Goal: Information Seeking & Learning: Learn about a topic

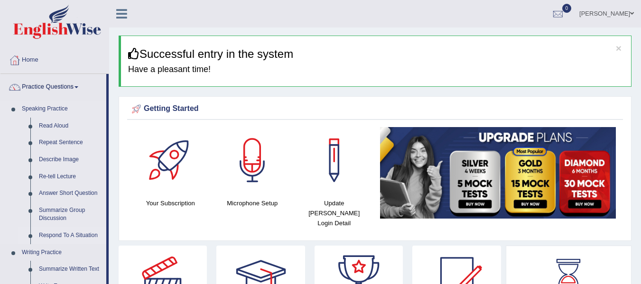
click at [72, 237] on link "Respond To A Situation" at bounding box center [71, 235] width 72 height 17
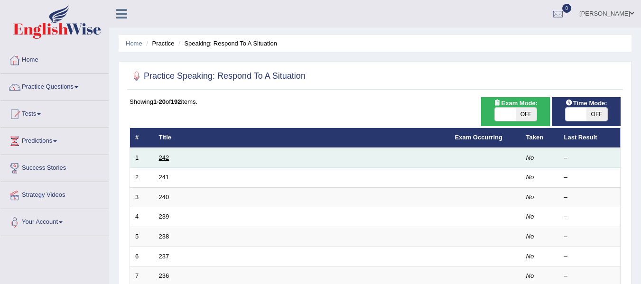
click at [165, 160] on link "242" at bounding box center [164, 157] width 10 height 7
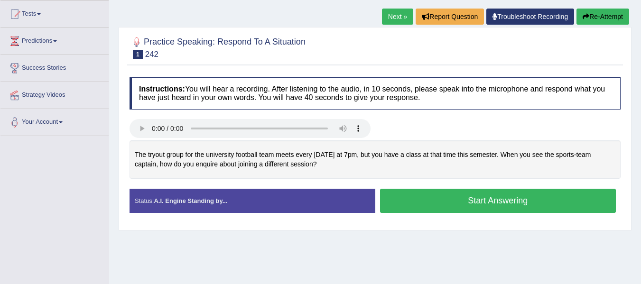
scroll to position [103, 0]
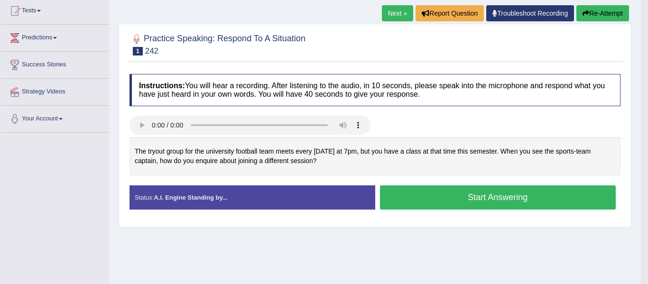
drag, startPoint x: 648, startPoint y: 75, endPoint x: 648, endPoint y: 135, distance: 60.3
click at [641, 135] on html "Toggle navigation Home Practice Questions Speaking Practice Read Aloud Repeat S…" at bounding box center [324, 39] width 648 height 284
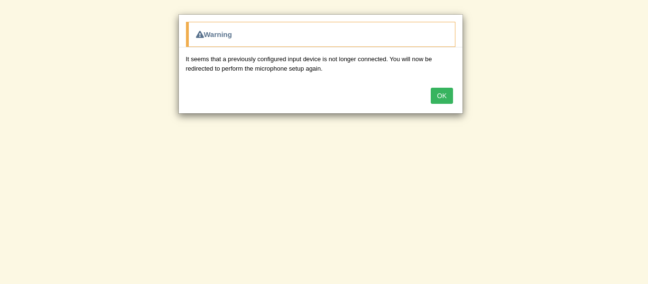
click at [444, 98] on button "OK" at bounding box center [442, 96] width 22 height 16
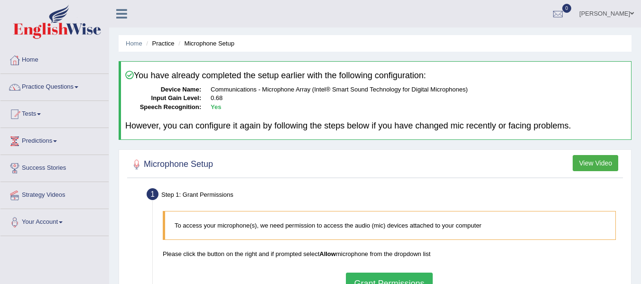
scroll to position [214, 0]
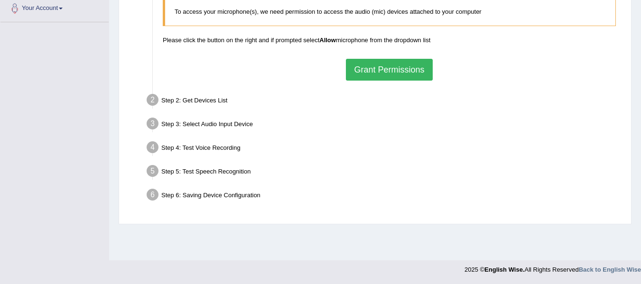
click at [387, 75] on button "Grant Permissions" at bounding box center [389, 70] width 86 height 22
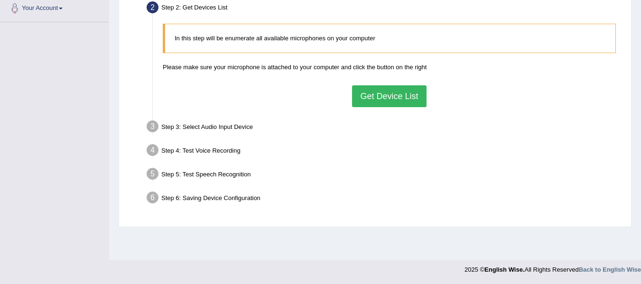
click at [385, 99] on button "Get Device List" at bounding box center [389, 96] width 74 height 22
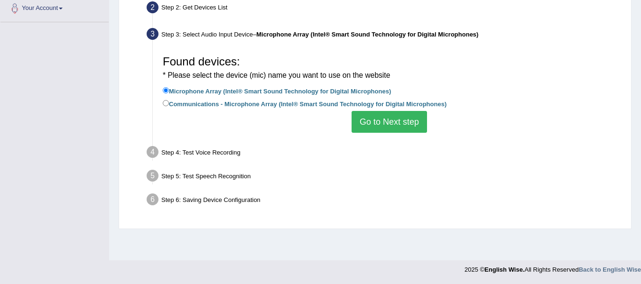
click at [384, 117] on button "Go to Next step" at bounding box center [389, 122] width 75 height 22
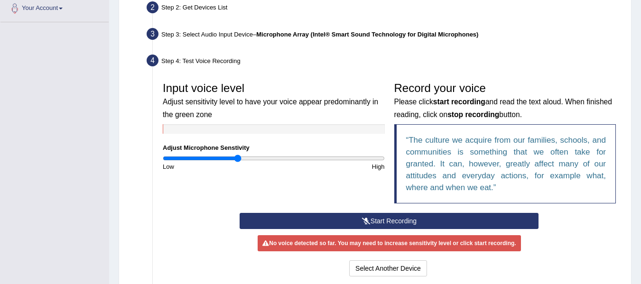
click at [375, 219] on button "Start Recording" at bounding box center [389, 221] width 299 height 16
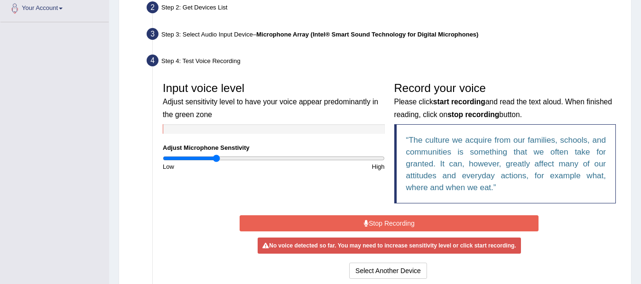
drag, startPoint x: 237, startPoint y: 159, endPoint x: 217, endPoint y: 162, distance: 20.2
click at [217, 162] on input "range" at bounding box center [274, 159] width 222 height 8
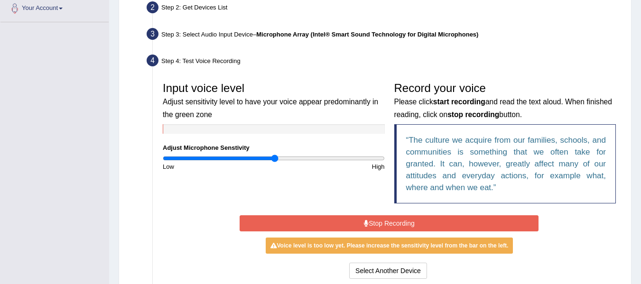
drag, startPoint x: 215, startPoint y: 159, endPoint x: 277, endPoint y: 158, distance: 62.2
type input "1.04"
click at [277, 158] on input "range" at bounding box center [274, 159] width 222 height 8
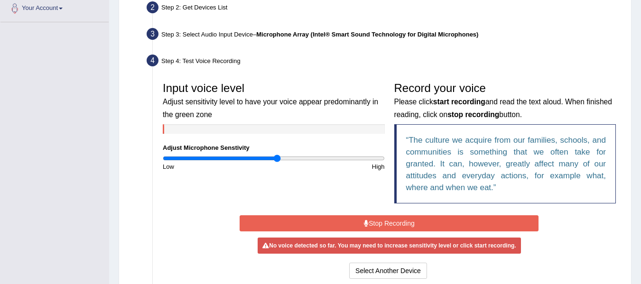
click at [390, 229] on button "Stop Recording" at bounding box center [389, 224] width 299 height 16
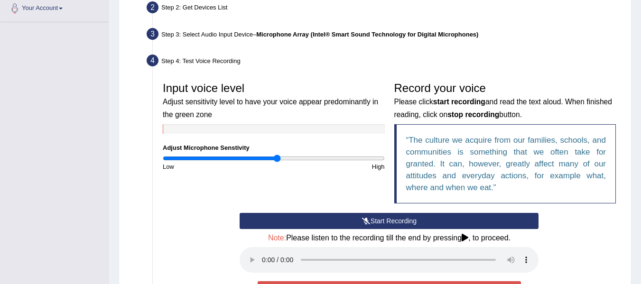
click at [390, 229] on button "Start Recording" at bounding box center [389, 221] width 299 height 16
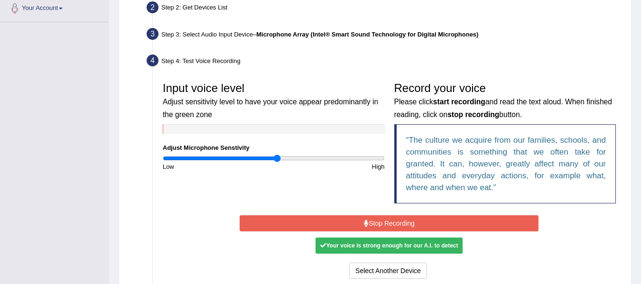
click at [390, 229] on button "Stop Recording" at bounding box center [389, 224] width 299 height 16
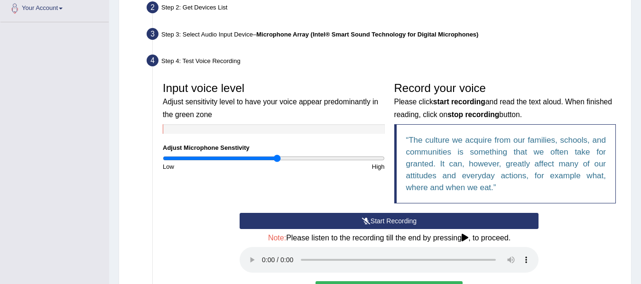
scroll to position [358, 0]
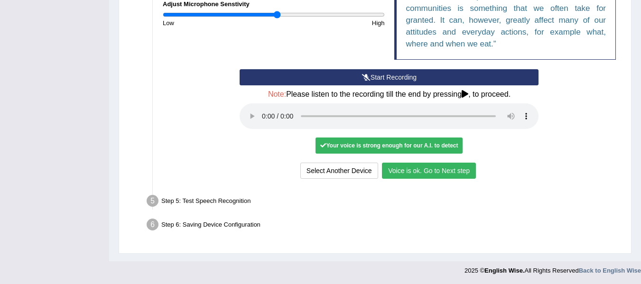
click at [432, 171] on button "Voice is ok. Go to Next step" at bounding box center [429, 171] width 94 height 16
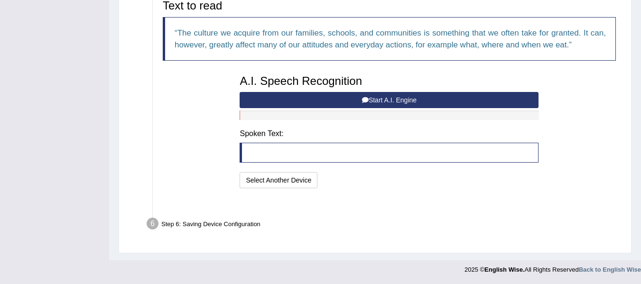
scroll to position [310, 0]
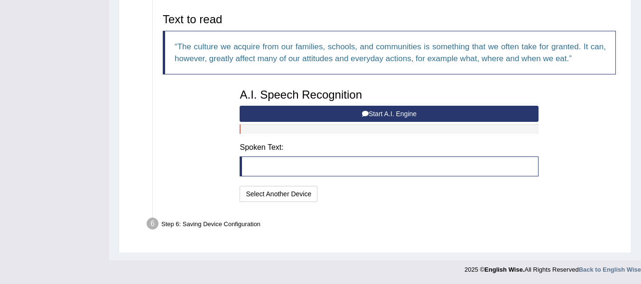
click at [358, 113] on button "Start A.I. Engine" at bounding box center [389, 114] width 299 height 16
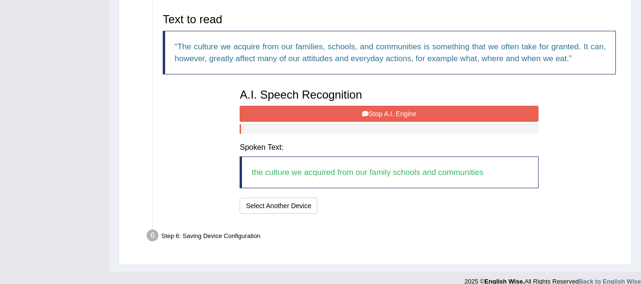
click at [376, 116] on button "Stop A.I. Engine" at bounding box center [389, 114] width 299 height 16
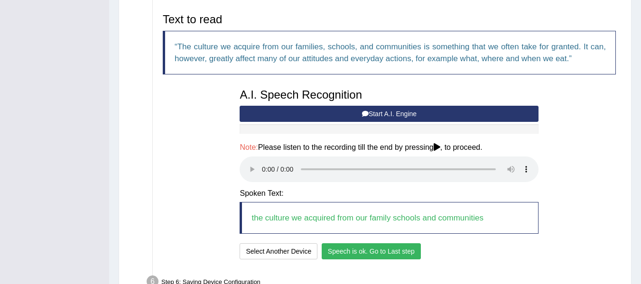
click at [380, 253] on button "Speech is ok. Go to Last step" at bounding box center [371, 252] width 99 height 16
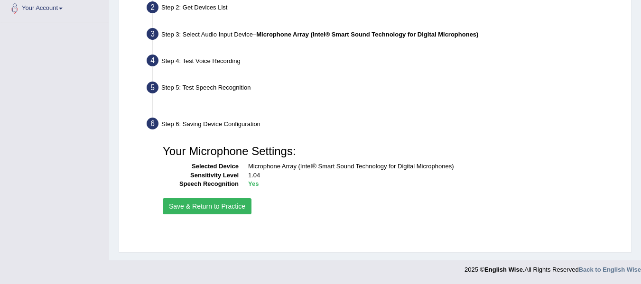
scroll to position [214, 0]
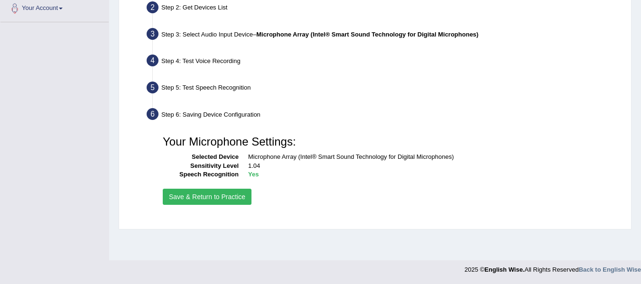
click at [217, 194] on button "Save & Return to Practice" at bounding box center [207, 197] width 89 height 16
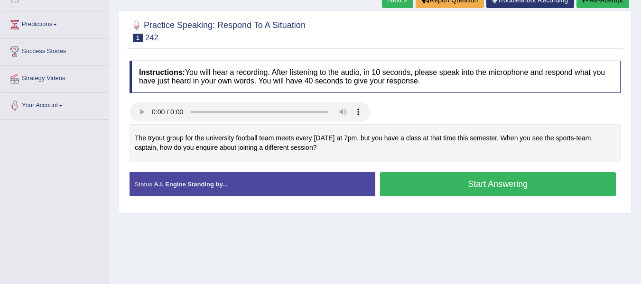
scroll to position [127, 0]
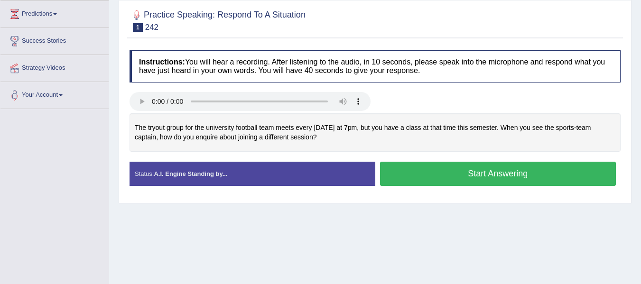
click at [461, 179] on button "Start Answering" at bounding box center [498, 174] width 236 height 24
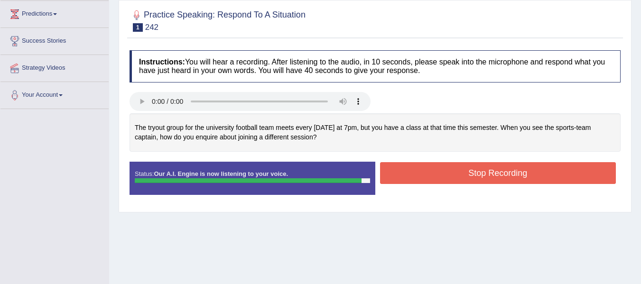
click at [461, 179] on button "Stop Recording" at bounding box center [498, 173] width 236 height 22
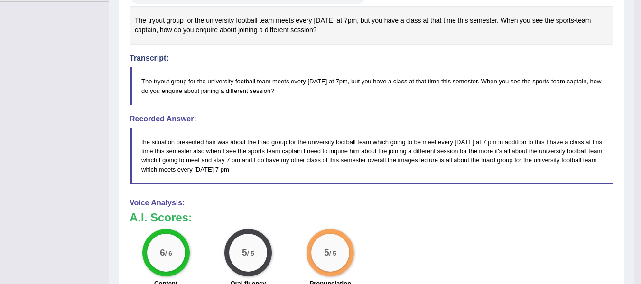
scroll to position [0, 0]
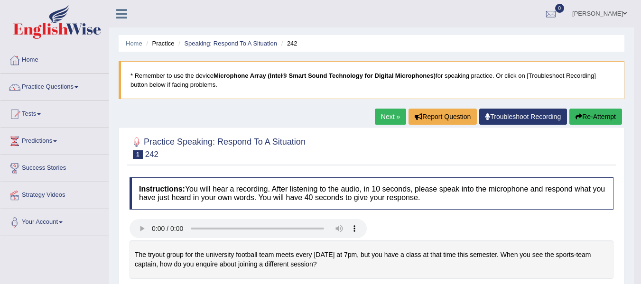
click at [385, 115] on link "Next »" at bounding box center [390, 117] width 31 height 16
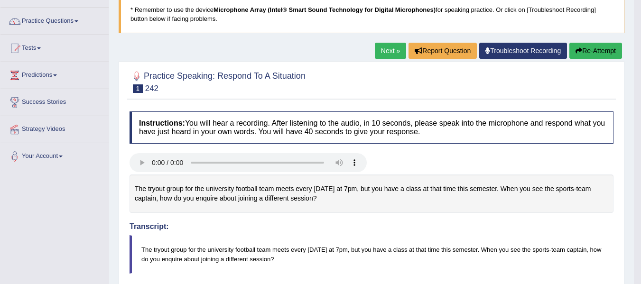
scroll to position [99, 0]
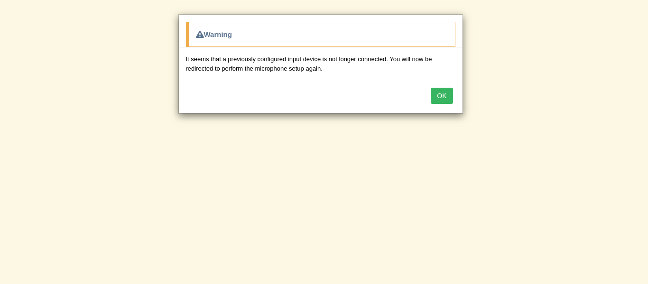
click at [448, 97] on button "OK" at bounding box center [442, 96] width 22 height 16
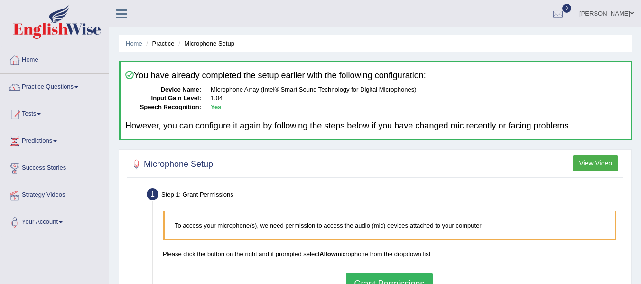
click at [616, 17] on link "Vanita Hans" at bounding box center [607, 12] width 69 height 25
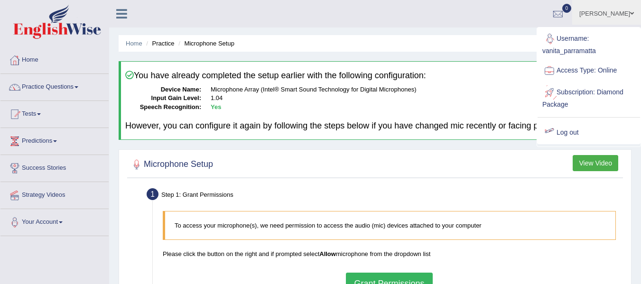
click at [570, 135] on link "Log out" at bounding box center [589, 133] width 103 height 22
